Goal: Find specific page/section: Find specific page/section

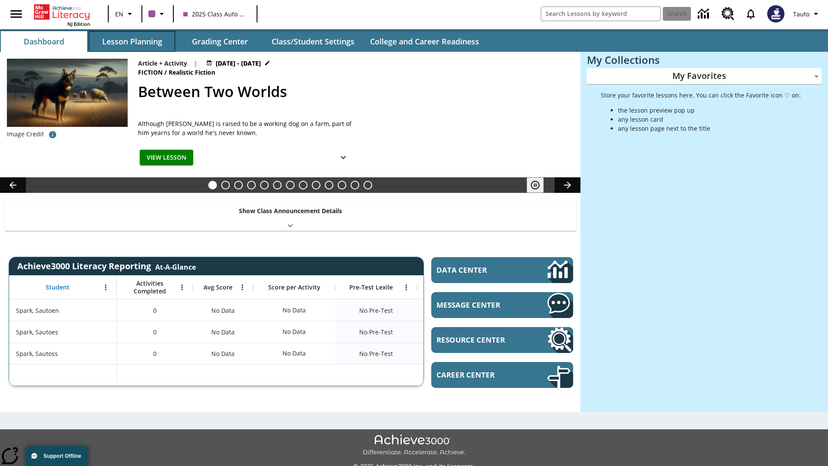
click at [132, 41] on button "Lesson Planning" at bounding box center [132, 41] width 86 height 21
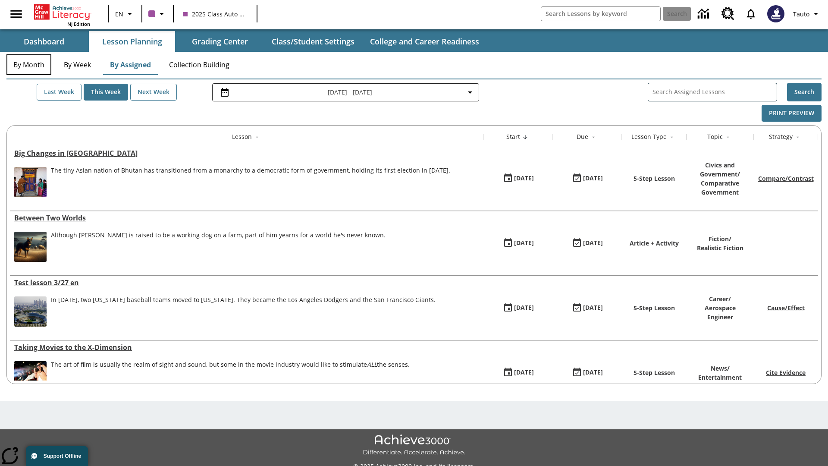
click at [29, 65] on button "By Month" at bounding box center [28, 64] width 45 height 21
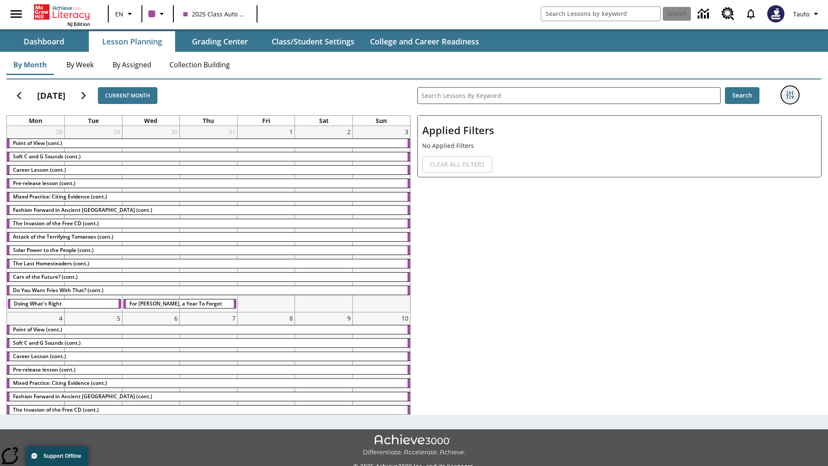
click at [789, 95] on icon "Filters Side menu" at bounding box center [790, 95] width 8 height 8
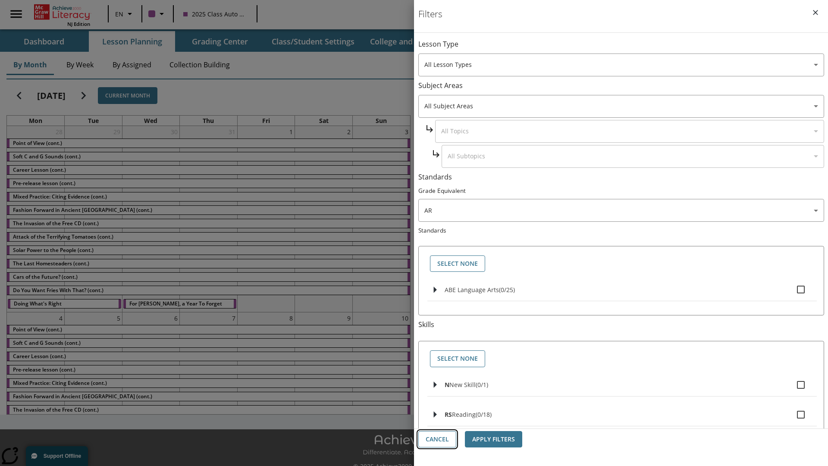
click at [437, 439] on button "Cancel" at bounding box center [437, 439] width 38 height 17
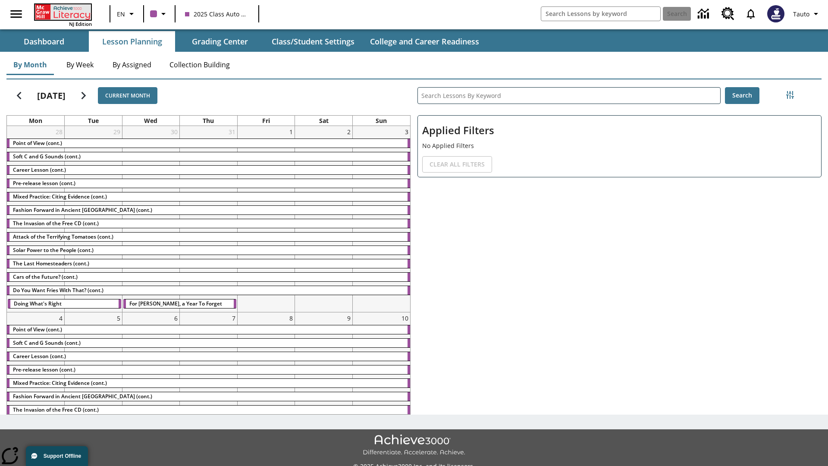
click at [62, 12] on icon "Home" at bounding box center [63, 12] width 57 height 16
